Goal: Use online tool/utility: Utilize a website feature to perform a specific function

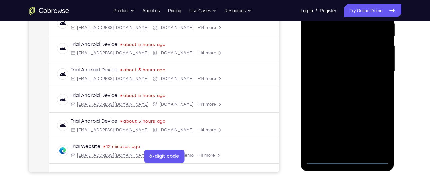
scroll to position [137, 0]
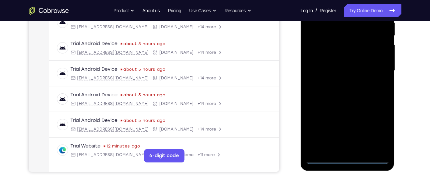
click at [346, 158] on div at bounding box center [348, 71] width 84 height 186
click at [378, 125] on div at bounding box center [348, 71] width 84 height 186
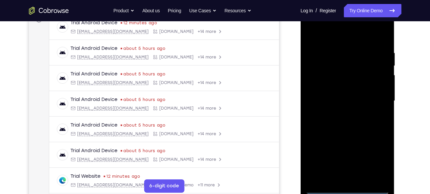
scroll to position [106, 0]
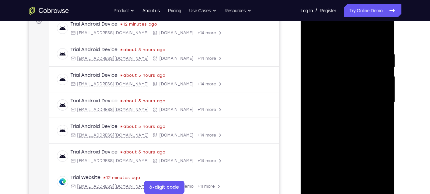
click at [326, 40] on div at bounding box center [348, 102] width 84 height 186
click at [376, 100] on div at bounding box center [348, 102] width 84 height 186
click at [339, 112] on div at bounding box center [348, 102] width 84 height 186
click at [341, 101] on div at bounding box center [348, 102] width 84 height 186
click at [339, 89] on div at bounding box center [348, 102] width 84 height 186
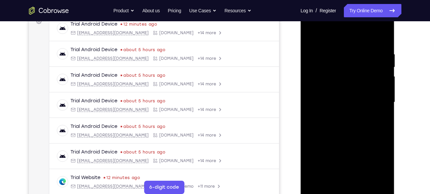
click at [345, 101] on div at bounding box center [348, 102] width 84 height 186
click at [346, 130] on div at bounding box center [348, 102] width 84 height 186
click at [379, 37] on div at bounding box center [348, 102] width 84 height 186
click at [332, 48] on div at bounding box center [348, 102] width 84 height 186
click at [337, 181] on div at bounding box center [348, 102] width 84 height 186
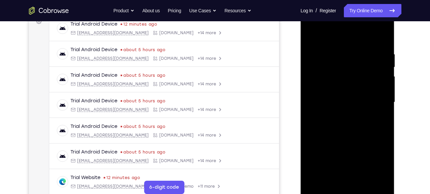
click at [313, 116] on div at bounding box center [348, 102] width 84 height 186
click at [335, 177] on div at bounding box center [348, 102] width 84 height 186
drag, startPoint x: 345, startPoint y: 133, endPoint x: 397, endPoint y: 129, distance: 51.7
click at [396, 129] on html "Online web based iOS Simulators and Android Emulators. Run iPhone, iPad, Mobile…" at bounding box center [348, 104] width 95 height 200
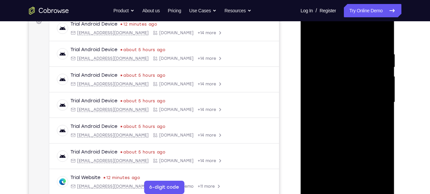
drag, startPoint x: 341, startPoint y: 119, endPoint x: 405, endPoint y: 114, distance: 63.4
click at [396, 114] on html "Online web based iOS Simulators and Android Emulators. Run iPhone, iPad, Mobile…" at bounding box center [348, 104] width 95 height 200
click at [389, 83] on div at bounding box center [348, 102] width 84 height 186
click at [387, 84] on div at bounding box center [348, 102] width 84 height 186
drag, startPoint x: 316, startPoint y: 93, endPoint x: 393, endPoint y: 92, distance: 77.2
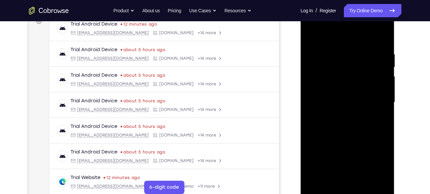
click at [393, 92] on div at bounding box center [348, 103] width 94 height 198
drag, startPoint x: 313, startPoint y: 100, endPoint x: 370, endPoint y: 87, distance: 58.7
click at [370, 87] on div at bounding box center [348, 102] width 84 height 186
drag, startPoint x: 317, startPoint y: 84, endPoint x: 374, endPoint y: 83, distance: 56.6
click at [374, 83] on div at bounding box center [348, 102] width 84 height 186
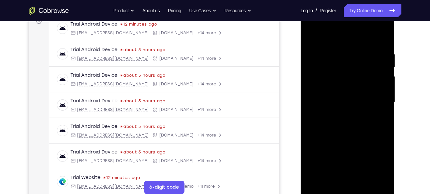
click at [382, 37] on div at bounding box center [348, 102] width 84 height 186
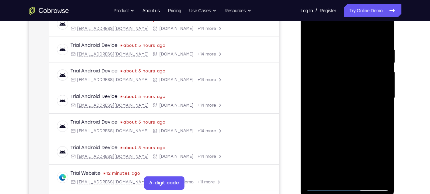
scroll to position [114, 0]
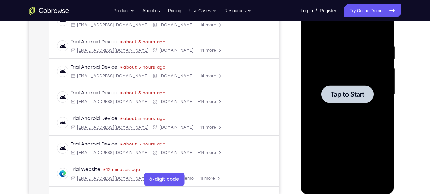
click at [343, 96] on span "Tap to Start" at bounding box center [348, 94] width 34 height 7
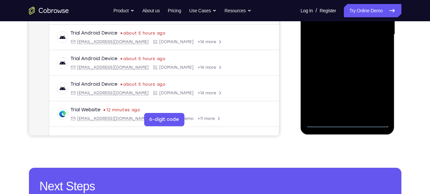
scroll to position [176, 0]
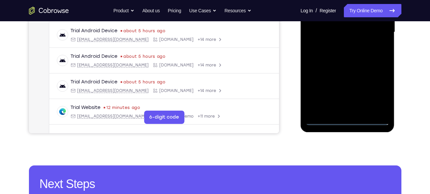
click at [350, 120] on div at bounding box center [348, 32] width 84 height 186
click at [377, 91] on div at bounding box center [348, 32] width 84 height 186
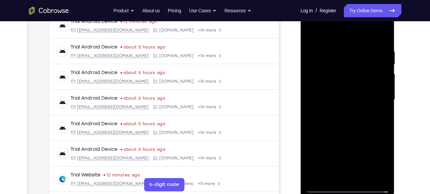
scroll to position [108, 0]
click at [374, 161] on div at bounding box center [348, 100] width 84 height 186
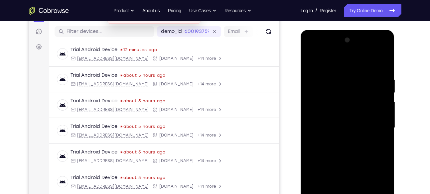
scroll to position [81, 0]
click at [330, 63] on div at bounding box center [348, 128] width 84 height 186
click at [377, 123] on div at bounding box center [348, 128] width 84 height 186
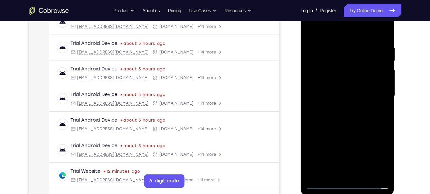
scroll to position [112, 0]
click at [341, 107] on div at bounding box center [348, 96] width 84 height 186
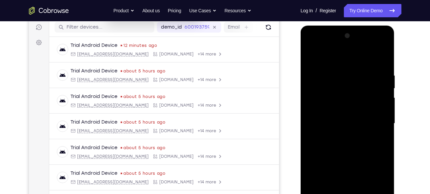
scroll to position [83, 0]
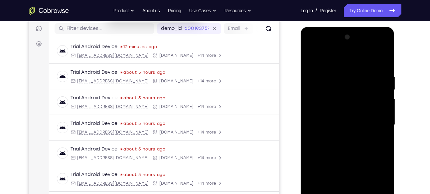
click at [336, 118] on div at bounding box center [348, 125] width 84 height 186
click at [366, 108] on div at bounding box center [348, 125] width 84 height 186
click at [361, 98] on div at bounding box center [348, 125] width 84 height 186
click at [329, 98] on div at bounding box center [348, 125] width 84 height 186
click at [328, 99] on div at bounding box center [348, 125] width 84 height 186
